Goal: Information Seeking & Learning: Learn about a topic

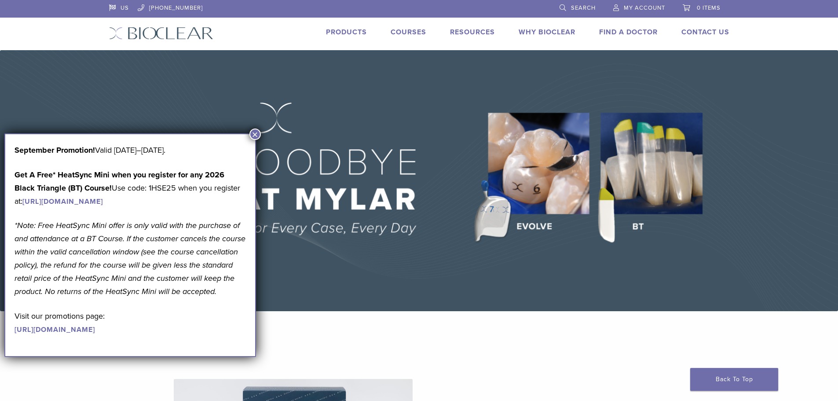
drag, startPoint x: 255, startPoint y: 132, endPoint x: 264, endPoint y: 137, distance: 10.6
click at [255, 133] on button "×" at bounding box center [254, 133] width 11 height 11
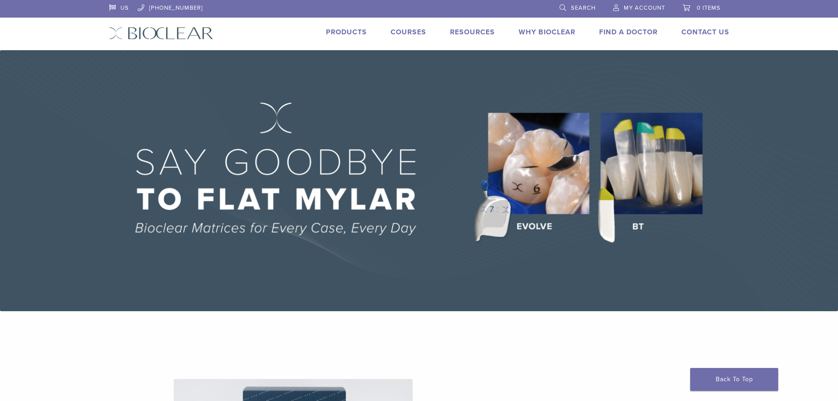
click at [335, 28] on link "Products" at bounding box center [346, 32] width 41 height 9
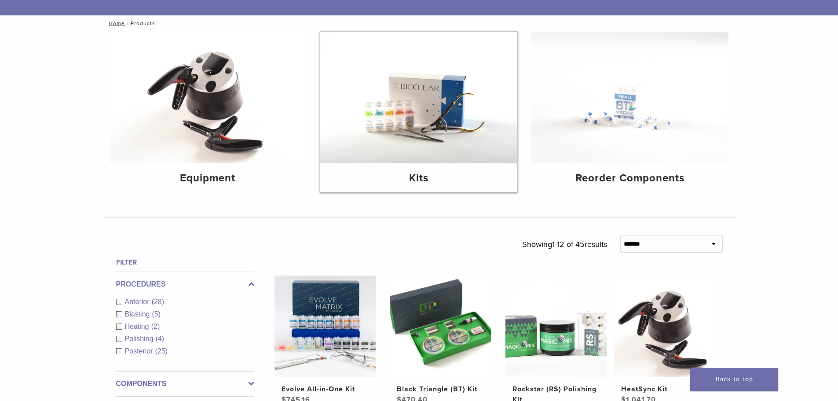
scroll to position [88, 0]
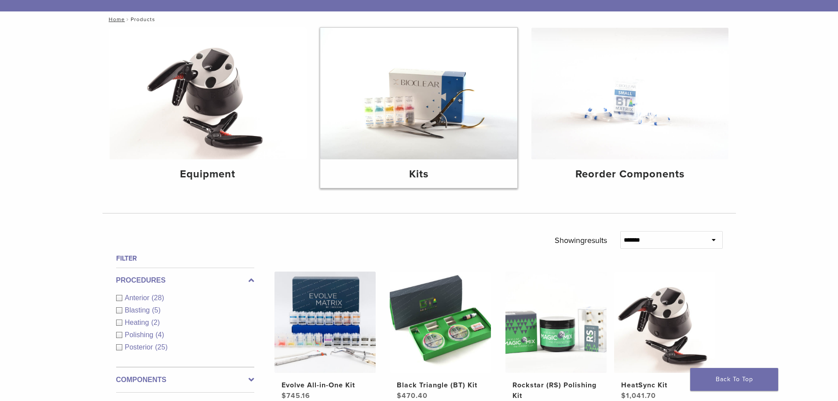
click at [439, 107] on img at bounding box center [418, 94] width 197 height 132
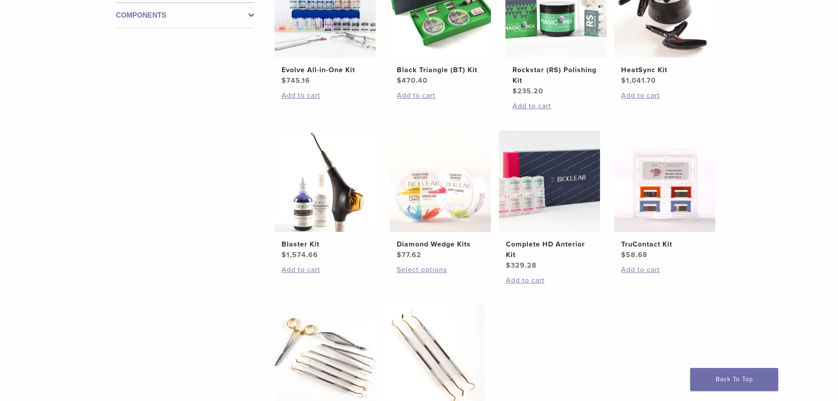
scroll to position [264, 0]
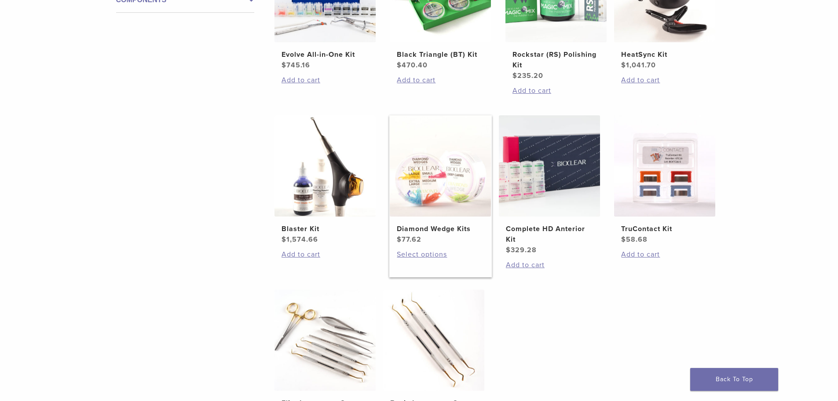
click at [429, 187] on img at bounding box center [440, 165] width 101 height 101
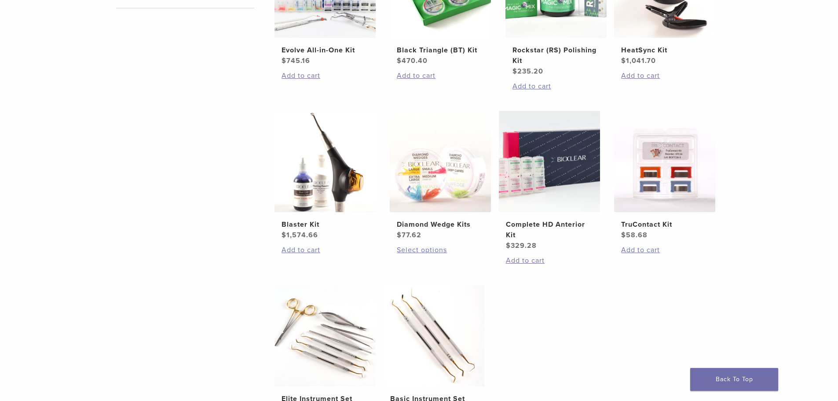
scroll to position [132, 0]
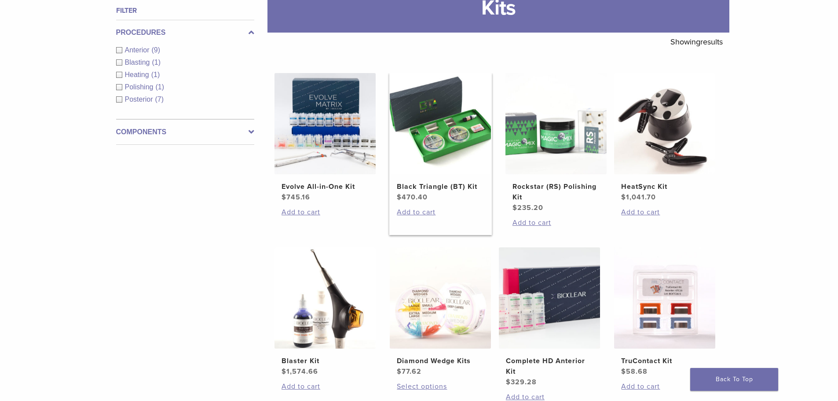
click at [452, 160] on img at bounding box center [440, 123] width 101 height 101
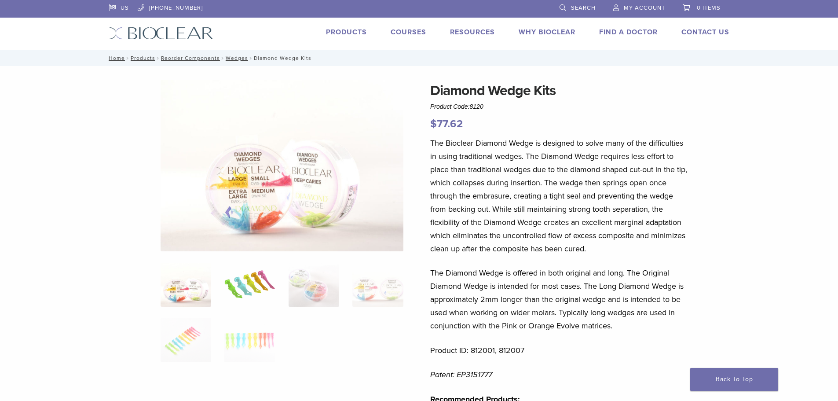
click at [248, 286] on img at bounding box center [249, 285] width 51 height 44
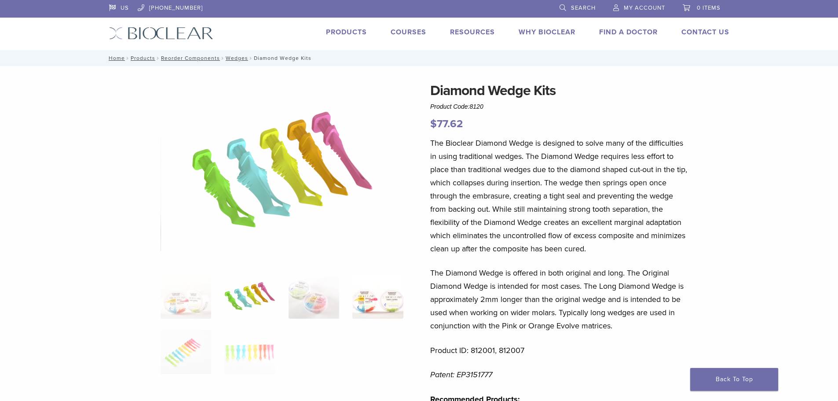
click at [377, 307] on img at bounding box center [377, 297] width 51 height 44
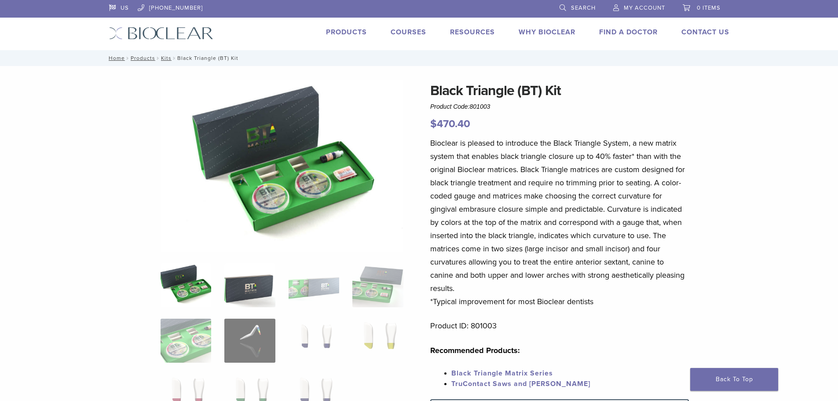
click at [248, 290] on img at bounding box center [249, 285] width 51 height 44
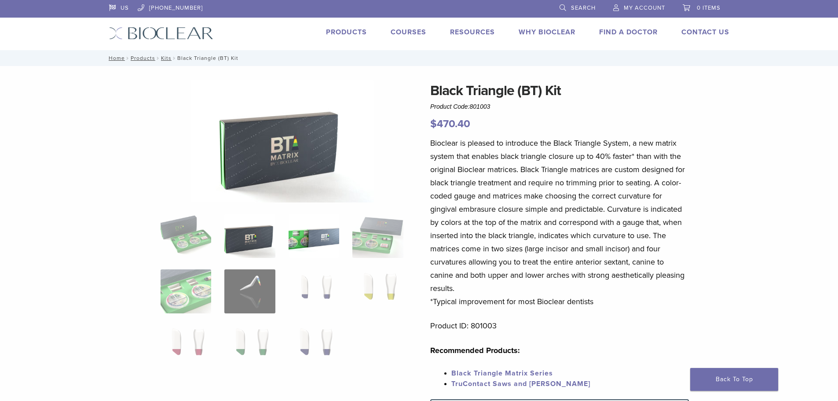
click at [308, 233] on img at bounding box center [314, 236] width 51 height 44
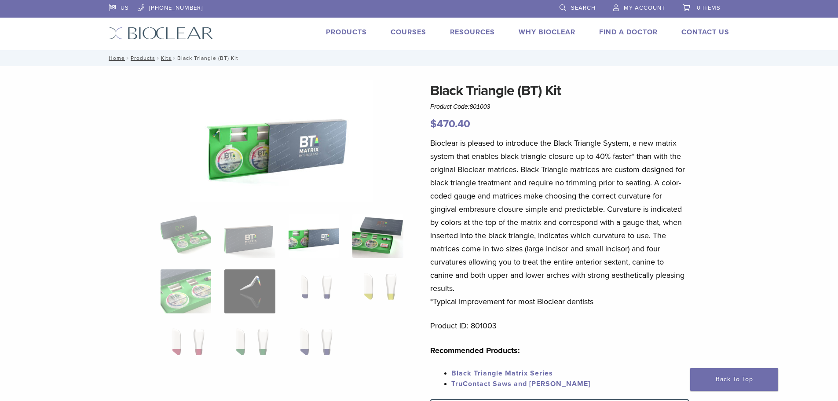
click at [375, 233] on img at bounding box center [377, 236] width 51 height 44
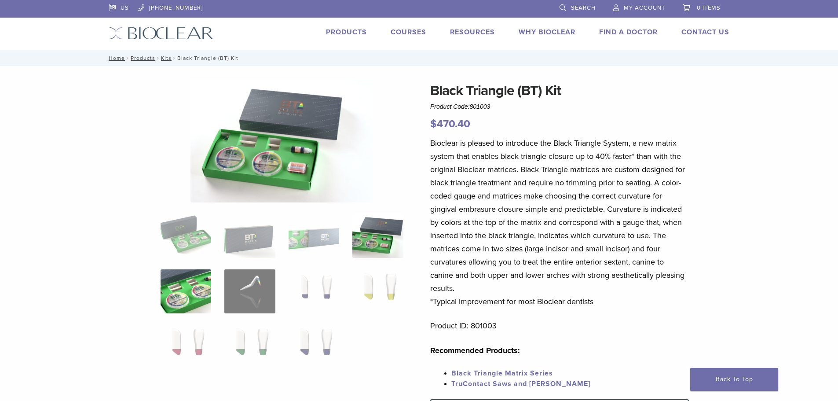
click at [201, 292] on img at bounding box center [186, 291] width 51 height 44
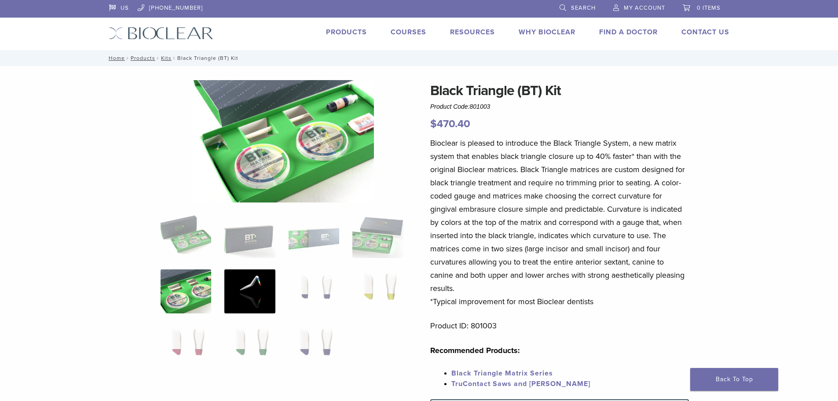
click at [252, 290] on img at bounding box center [249, 291] width 51 height 44
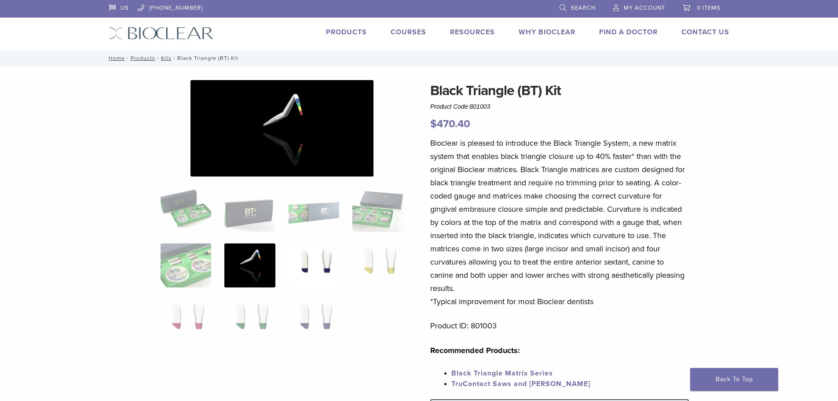
click at [319, 271] on img at bounding box center [314, 265] width 51 height 44
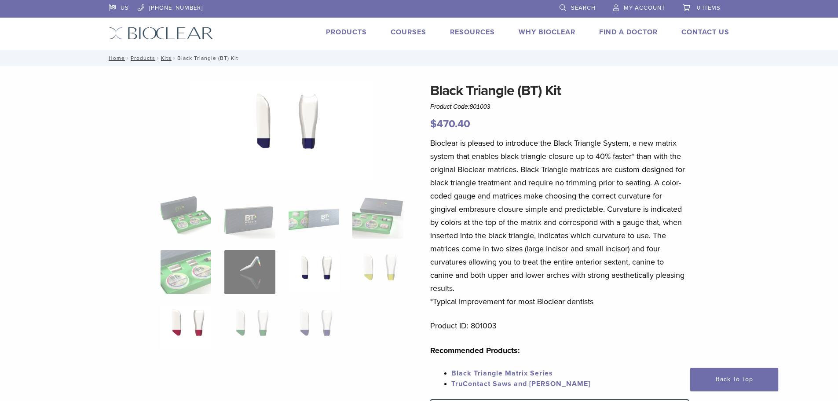
click at [208, 318] on img at bounding box center [186, 327] width 51 height 44
click at [237, 321] on img at bounding box center [249, 327] width 51 height 44
click at [315, 318] on img at bounding box center [314, 327] width 51 height 44
click at [315, 264] on img at bounding box center [314, 272] width 51 height 44
click at [253, 273] on img at bounding box center [249, 272] width 51 height 44
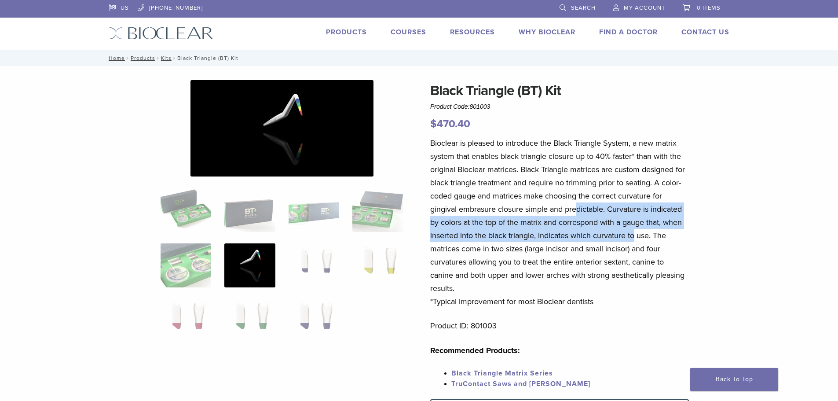
drag, startPoint x: 607, startPoint y: 226, endPoint x: 649, endPoint y: 246, distance: 46.4
click at [648, 246] on p "Bioclear is pleased to introduce the Black Triangle System, a new matrix system…" at bounding box center [559, 222] width 259 height 172
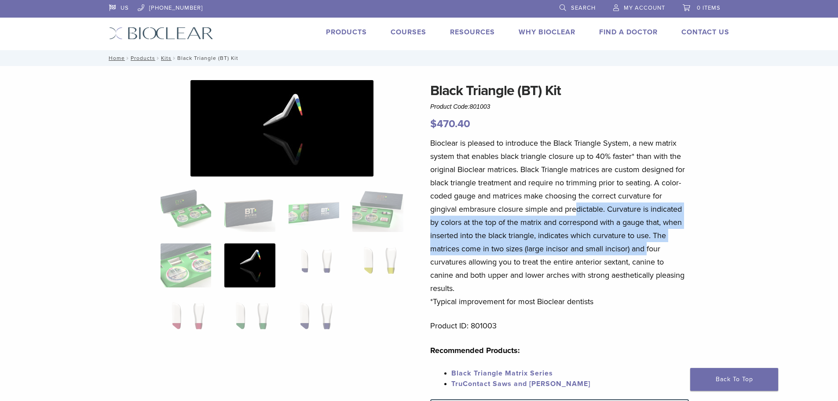
click at [649, 246] on p "Bioclear is pleased to introduce the Black Triangle System, a new matrix system…" at bounding box center [559, 222] width 259 height 172
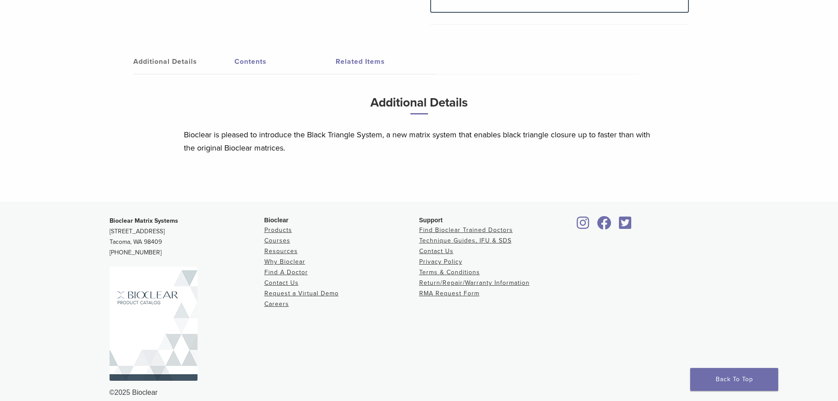
scroll to position [475, 0]
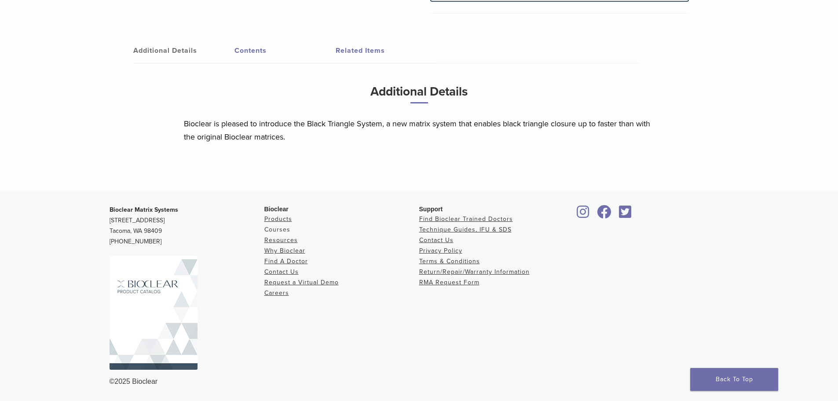
click at [274, 229] on link "Courses" at bounding box center [277, 229] width 26 height 7
